Goal: Submit feedback/report problem

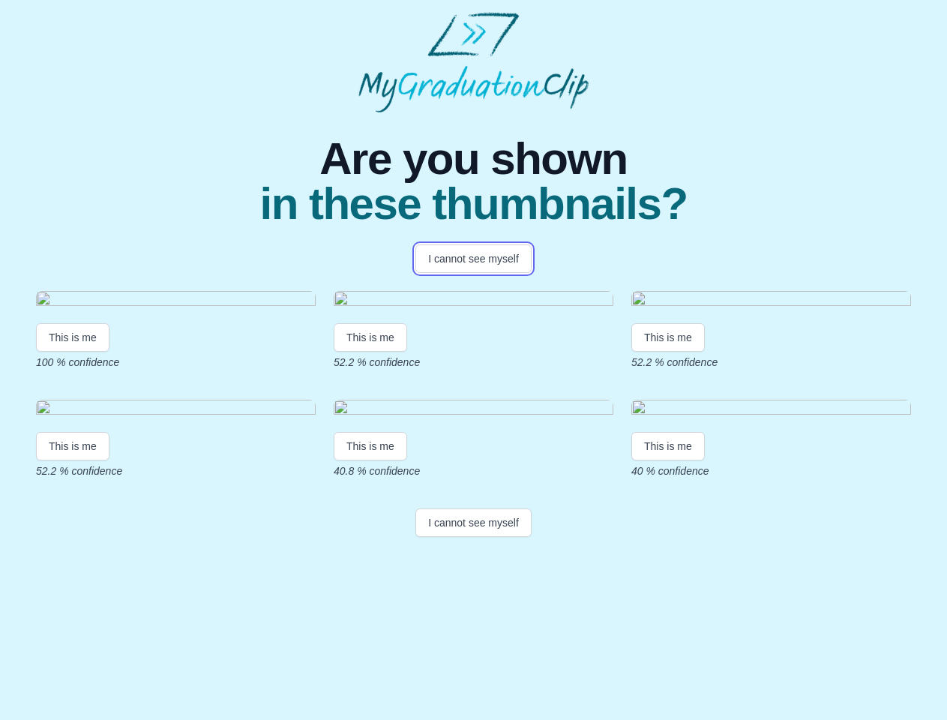
click at [473, 259] on button "I cannot see myself" at bounding box center [474, 259] width 116 height 29
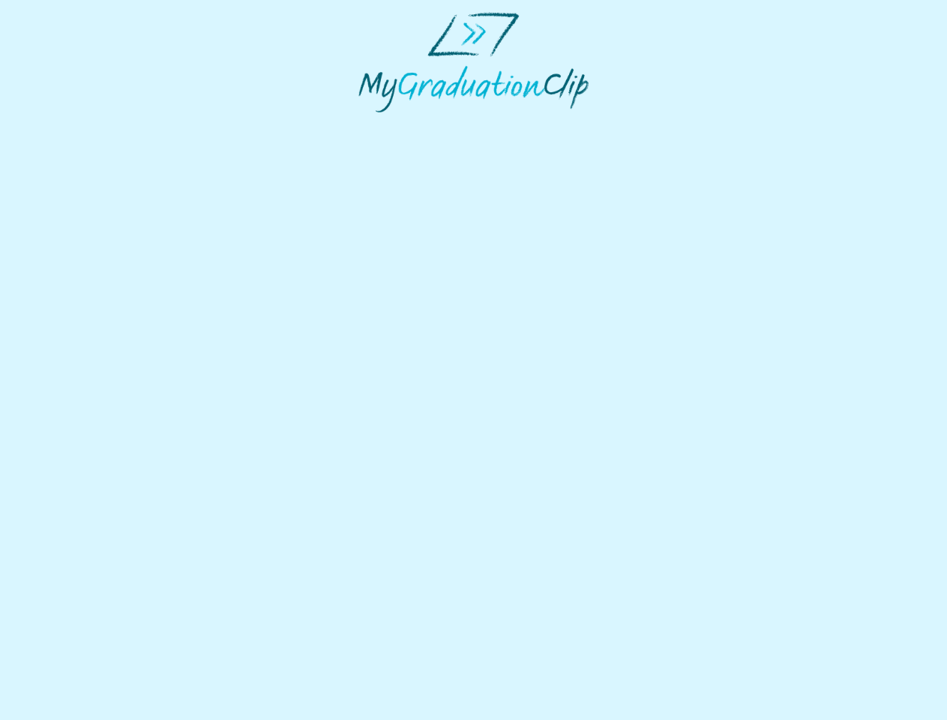
click at [73, 125] on html at bounding box center [473, 62] width 947 height 125
click at [373, 125] on html at bounding box center [473, 62] width 947 height 125
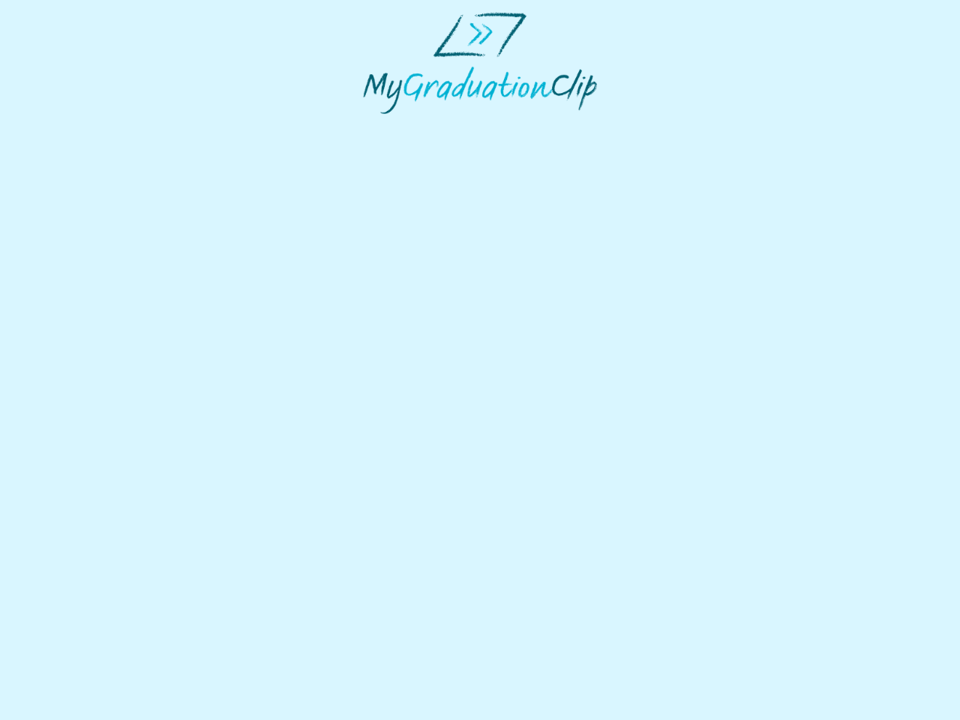
click at [672, 126] on html at bounding box center [480, 63] width 960 height 126
click at [73, 126] on html at bounding box center [480, 63] width 960 height 126
click at [373, 126] on html at bounding box center [480, 63] width 960 height 126
click at [672, 126] on html at bounding box center [480, 63] width 960 height 126
